Goal: Task Accomplishment & Management: Manage account settings

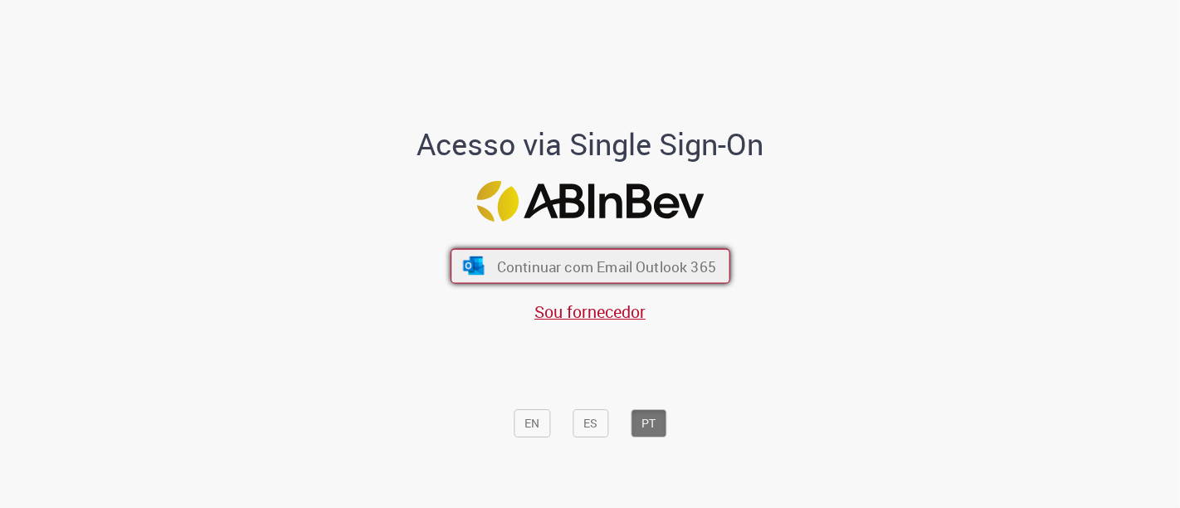
click at [515, 272] on span "Continuar com Email Outlook 365" at bounding box center [605, 265] width 219 height 19
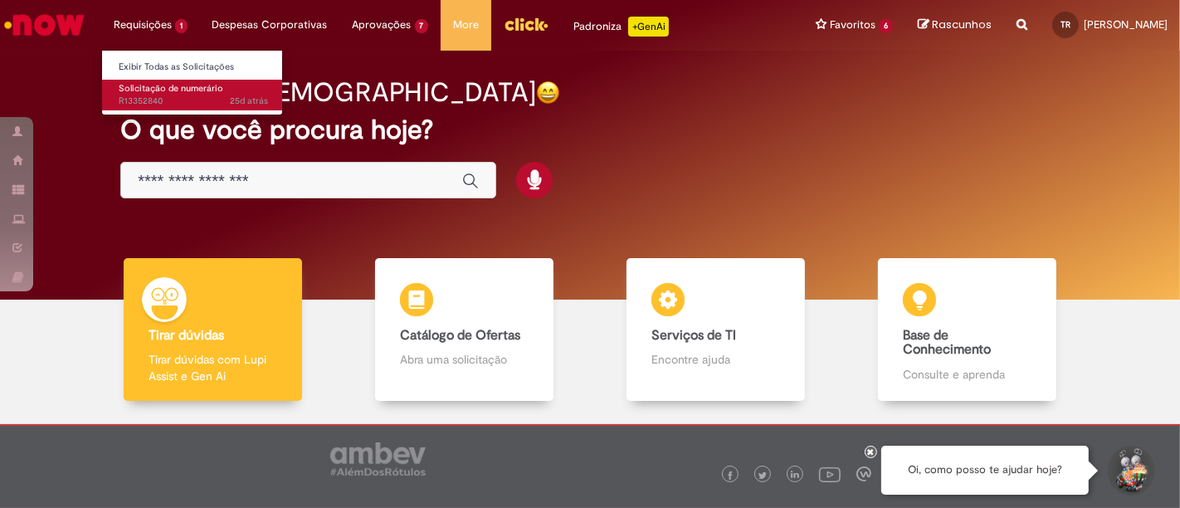
click at [173, 100] on span "25d atrás 25 dias atrás R13352840" at bounding box center [193, 101] width 149 height 13
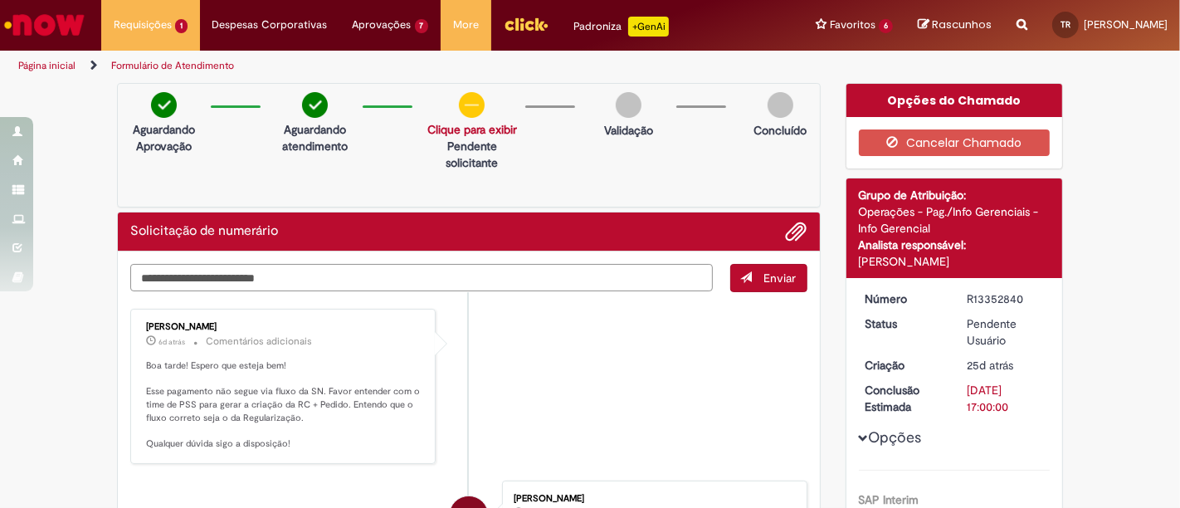
click at [178, 264] on textarea "Digite sua mensagem aqui..." at bounding box center [421, 277] width 583 height 27
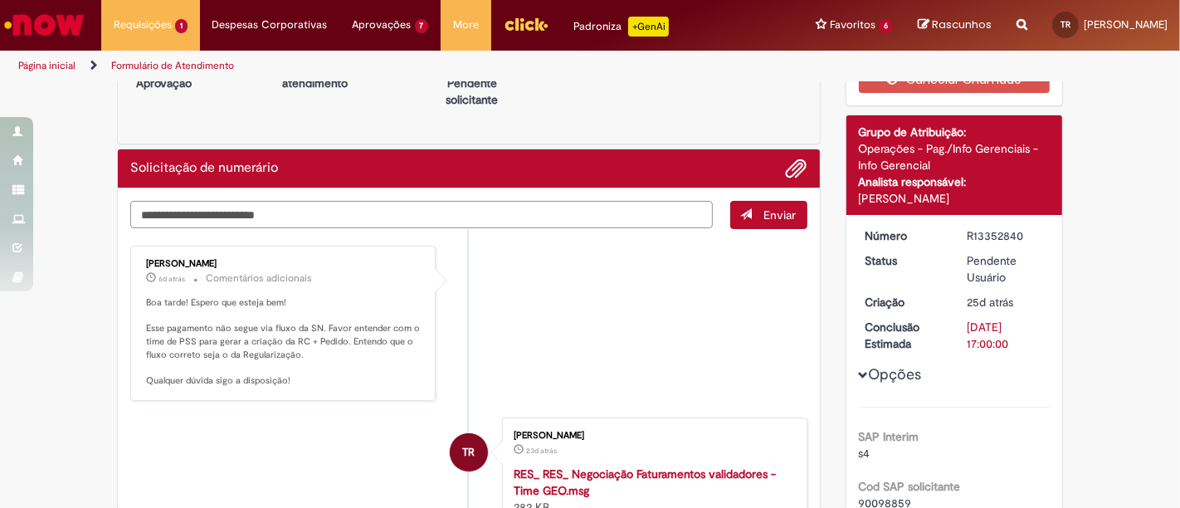
scroll to position [92, 0]
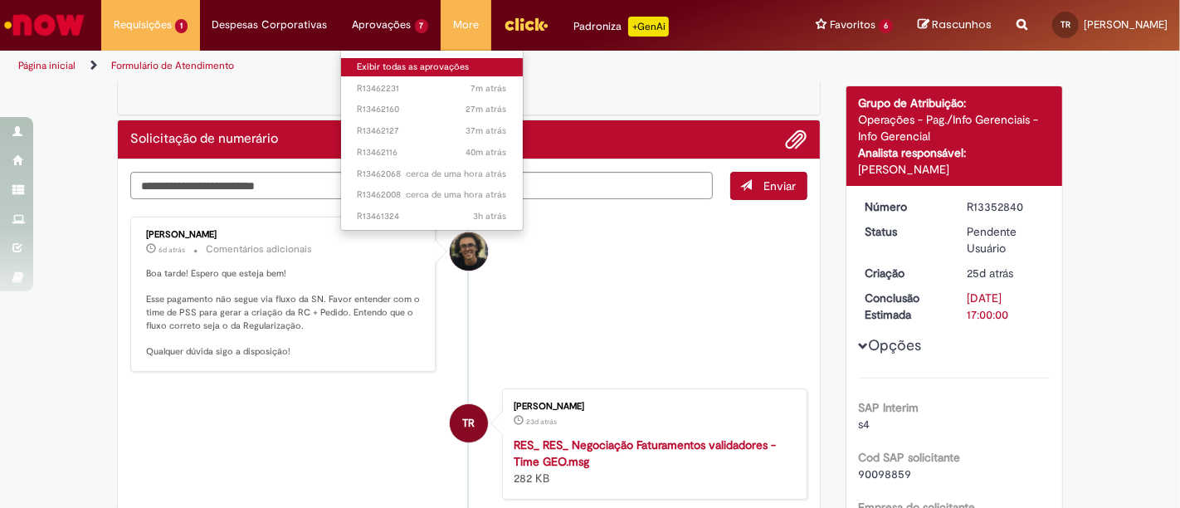
click at [393, 67] on link "Exibir todas as aprovações" at bounding box center [432, 67] width 183 height 18
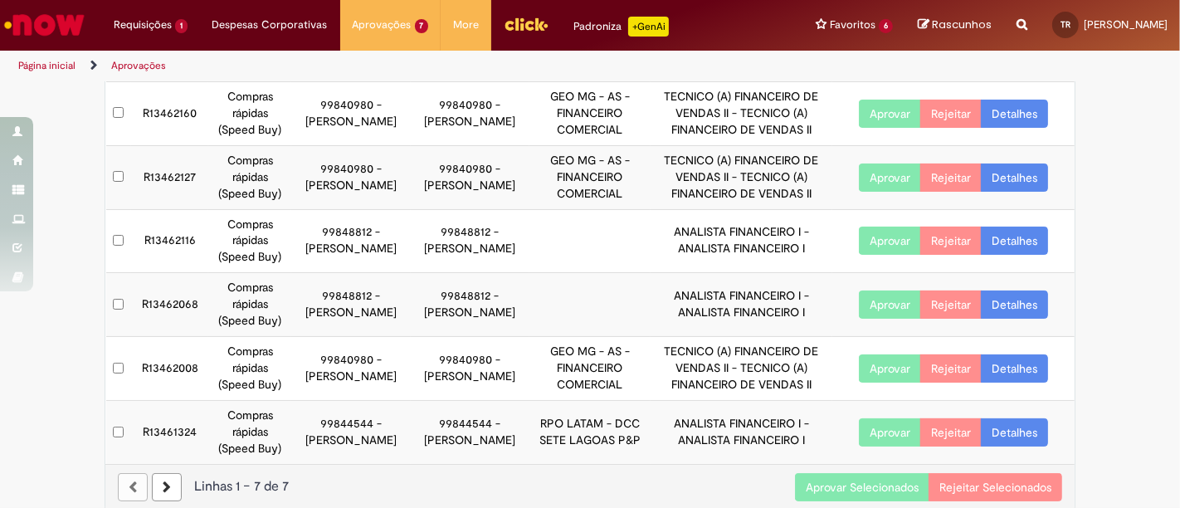
scroll to position [200, 0]
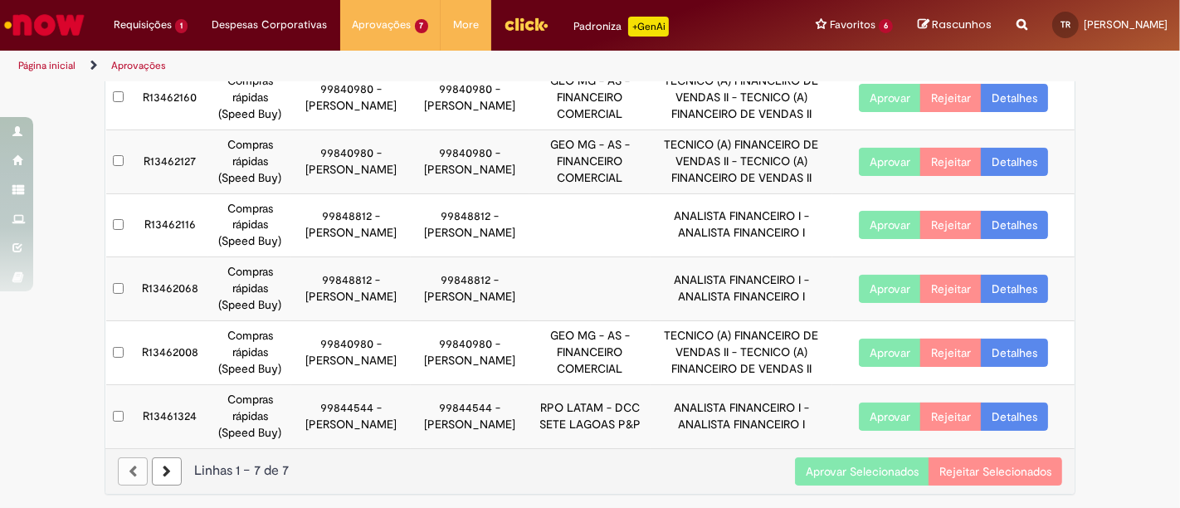
click at [803, 461] on button "Aprovar Selecionados" at bounding box center [862, 471] width 134 height 28
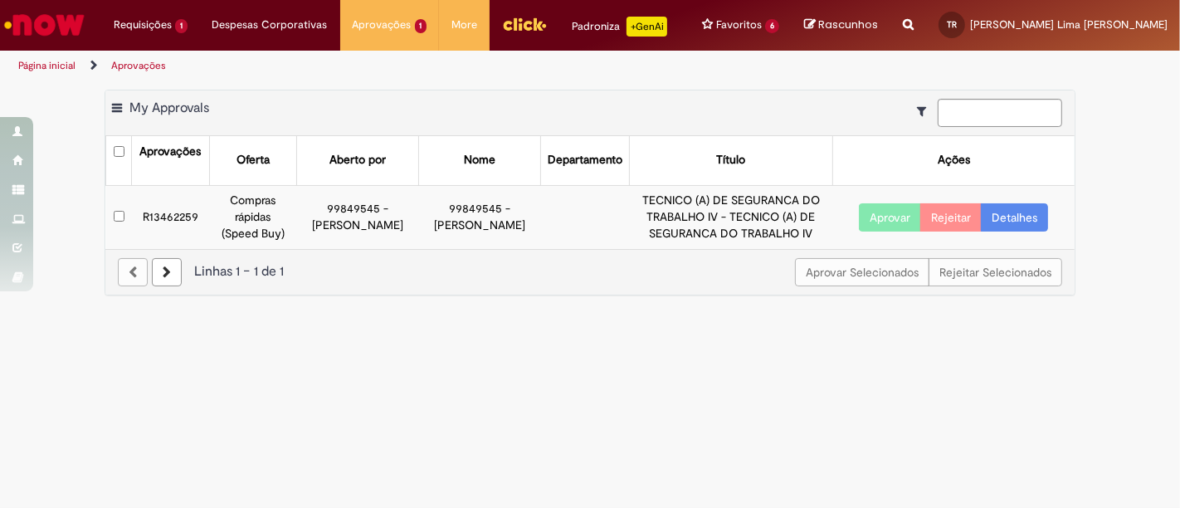
click at [891, 215] on button "Aprovar" at bounding box center [890, 217] width 62 height 28
